Goal: Book appointment/travel/reservation

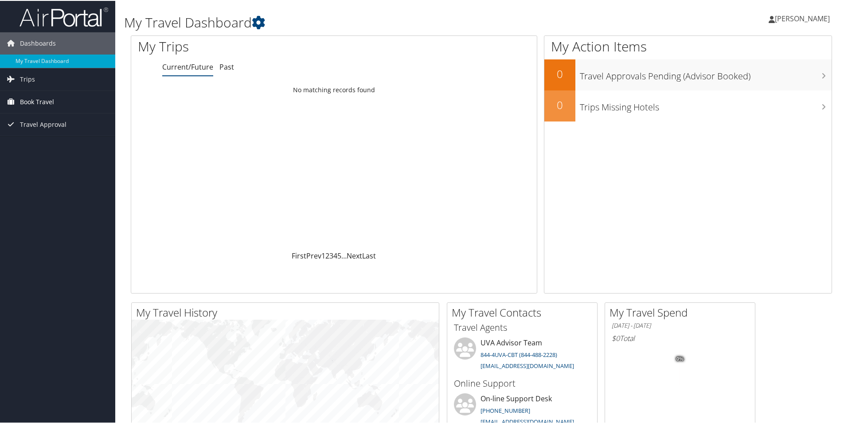
click at [47, 102] on span "Book Travel" at bounding box center [37, 101] width 34 height 22
click at [52, 146] on link "Book/Manage Online Trips" at bounding box center [57, 145] width 115 height 13
click at [35, 99] on span "Book Travel" at bounding box center [37, 101] width 34 height 22
click at [42, 141] on link "Book/Manage Online Trips" at bounding box center [57, 145] width 115 height 13
